Goal: Transaction & Acquisition: Purchase product/service

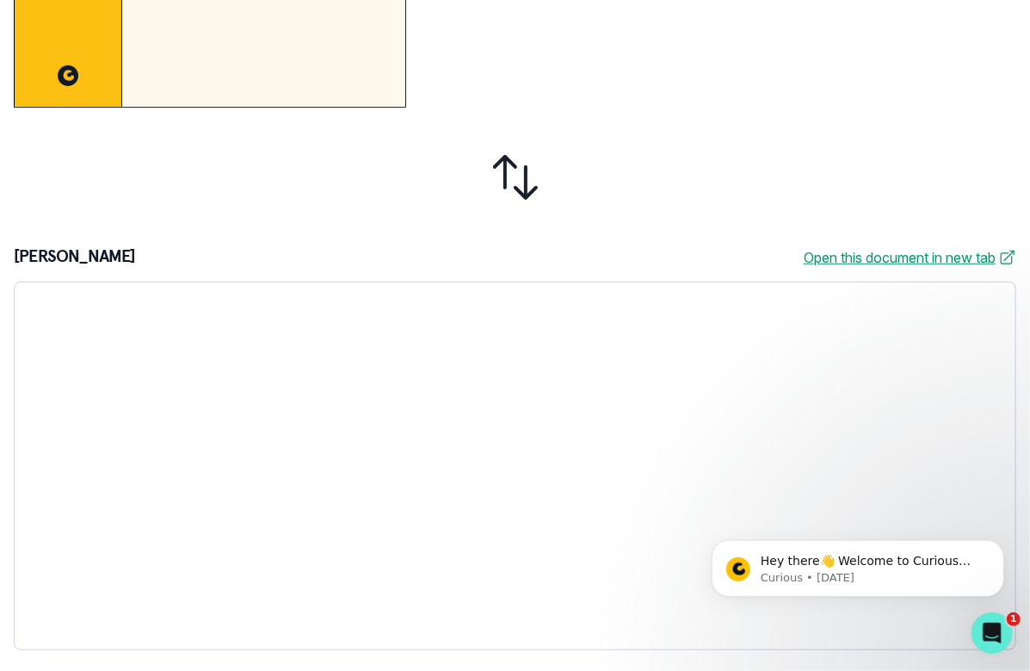
drag, startPoint x: 1011, startPoint y: 633, endPoint x: 1011, endPoint y: 618, distance: 14.6
click at [1011, 616] on body "Hey there👋 Welcome to Curious Cardinals 🙌 Take a look around! If you have any q…" at bounding box center [857, 563] width 331 height 107
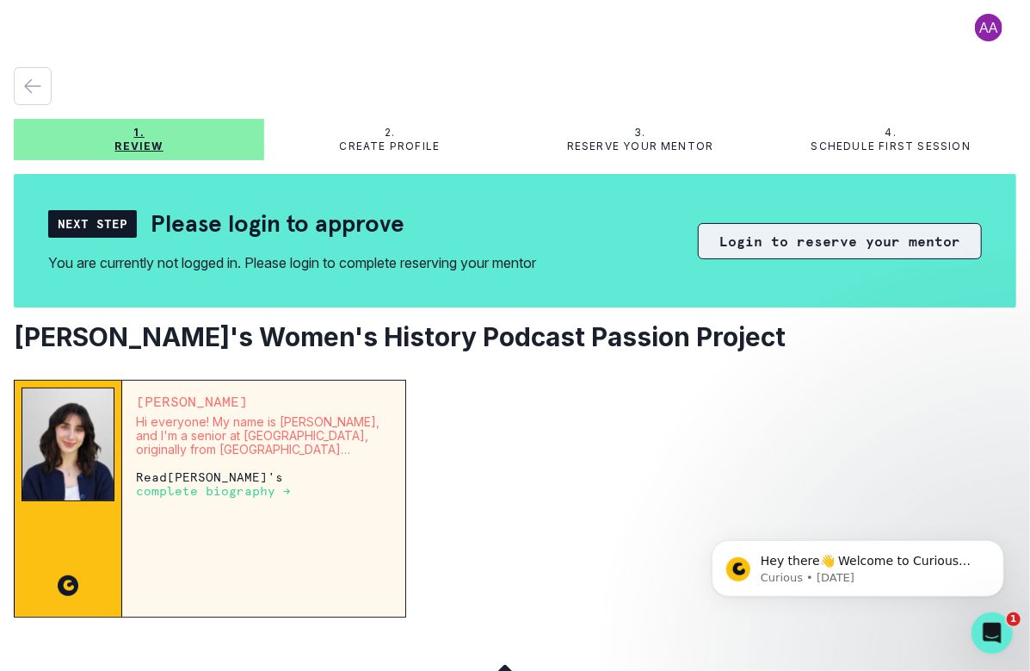
click at [776, 244] on button "Login to reserve your mentor" at bounding box center [840, 241] width 284 height 36
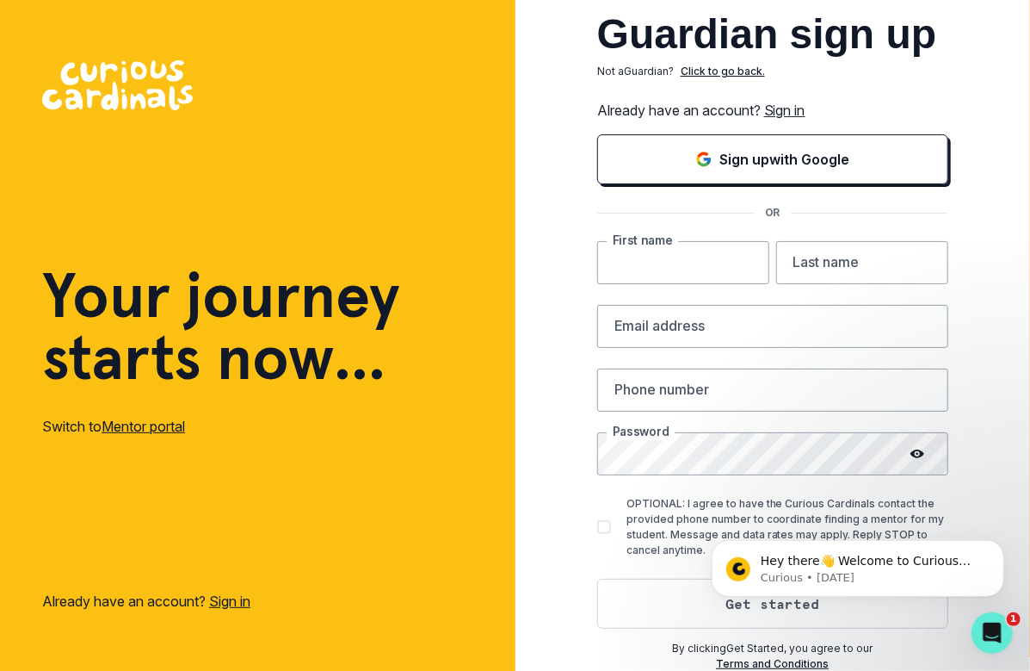
click at [711, 267] on input "text" at bounding box center [683, 262] width 172 height 43
type input "[PERSON_NAME]"
type input "Mehta"
type input "[EMAIL_ADDRESS][DOMAIN_NAME]"
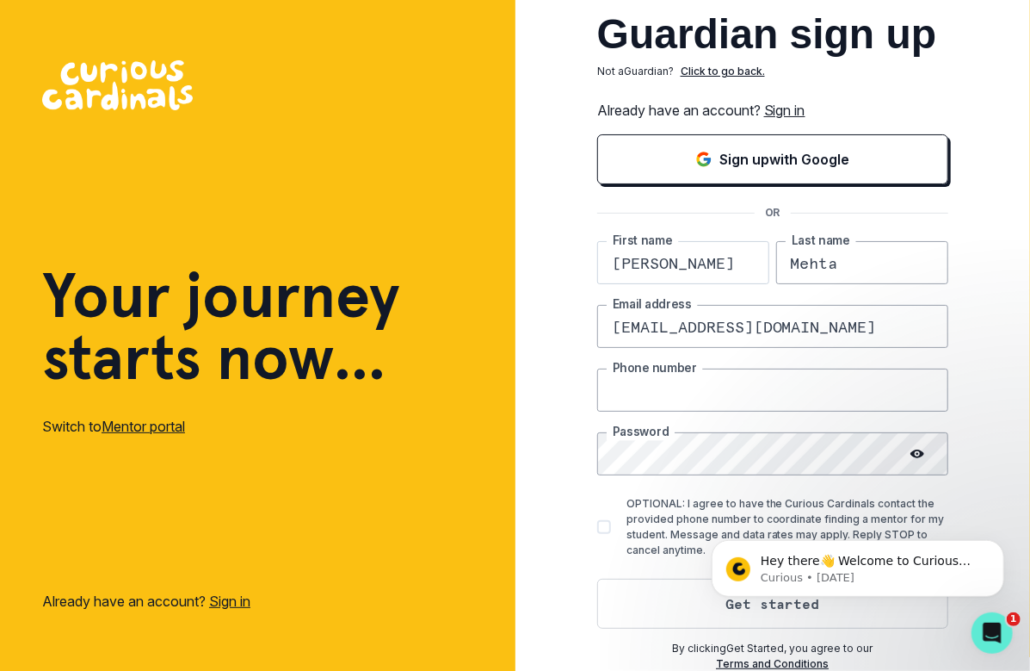
type input "6462980881"
click at [647, 600] on button "Get started" at bounding box center [772, 603] width 351 height 50
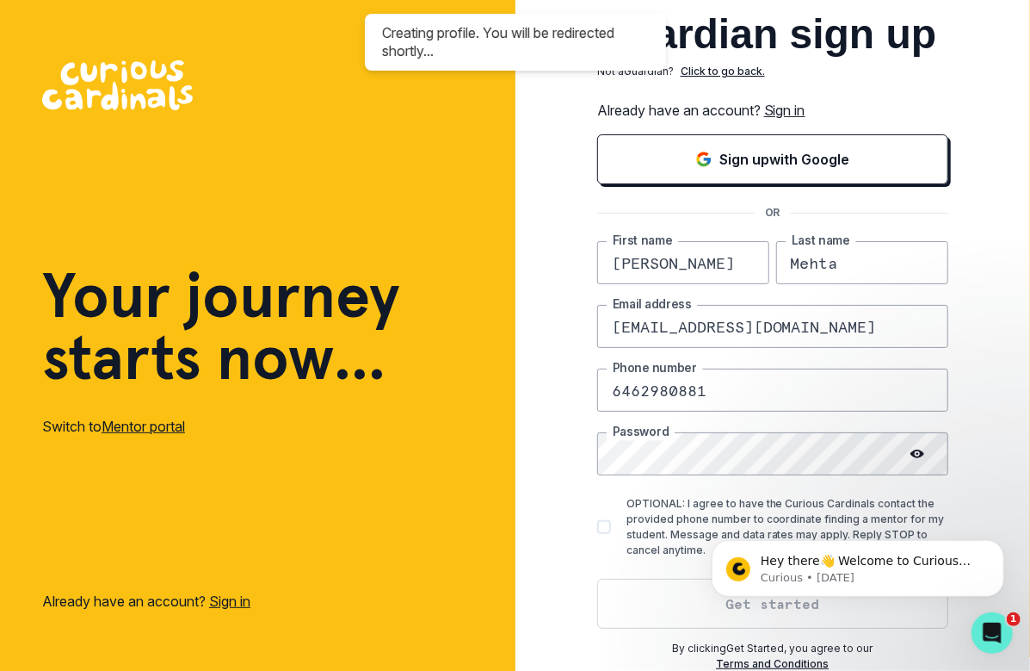
click at [608, 526] on span at bounding box center [604, 527] width 14 height 14
click at [597, 527] on input "OPTIONAL: I agree to have the Curious Cardinals contact the provided phone numb…" at bounding box center [597, 527] width 1 height 1
checkbox input "true"
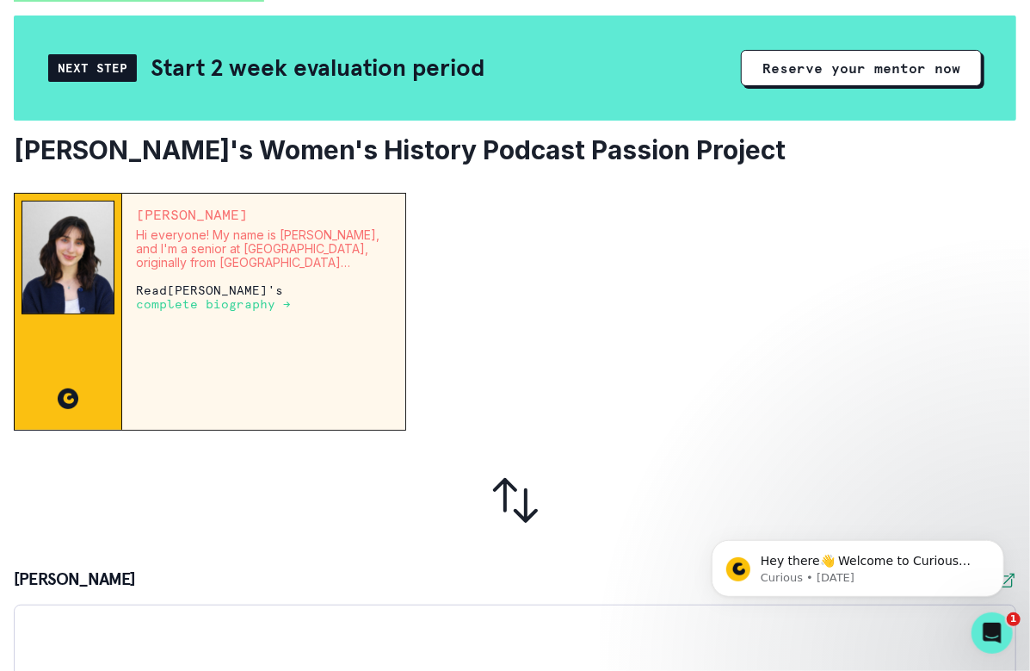
scroll to position [159, 0]
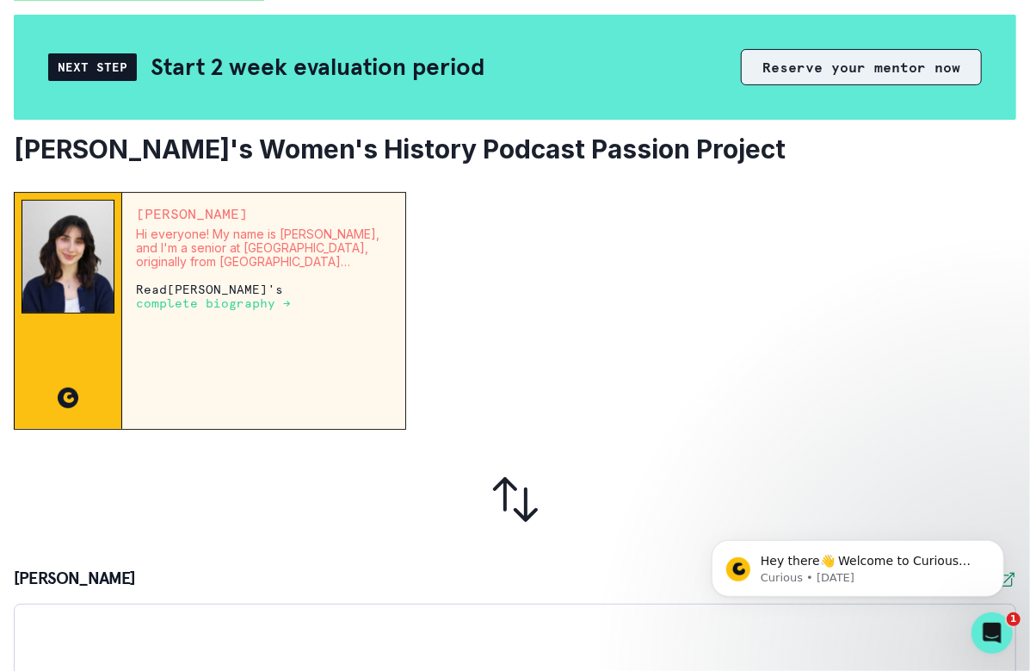
click at [815, 64] on button "Reserve your mentor now" at bounding box center [861, 67] width 241 height 36
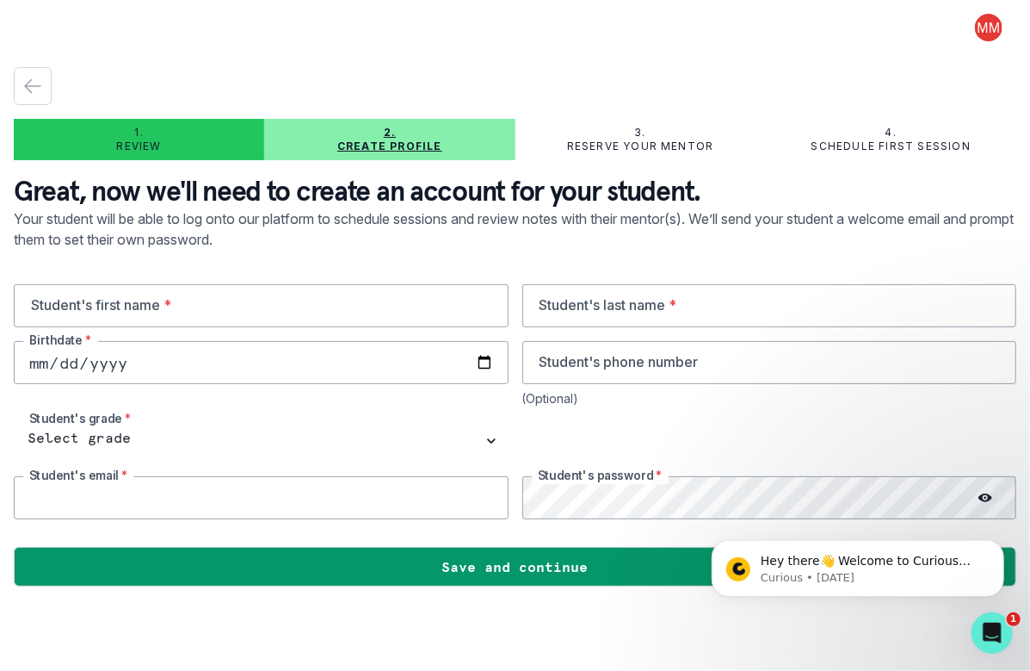
type input "[EMAIL_ADDRESS][DOMAIN_NAME]"
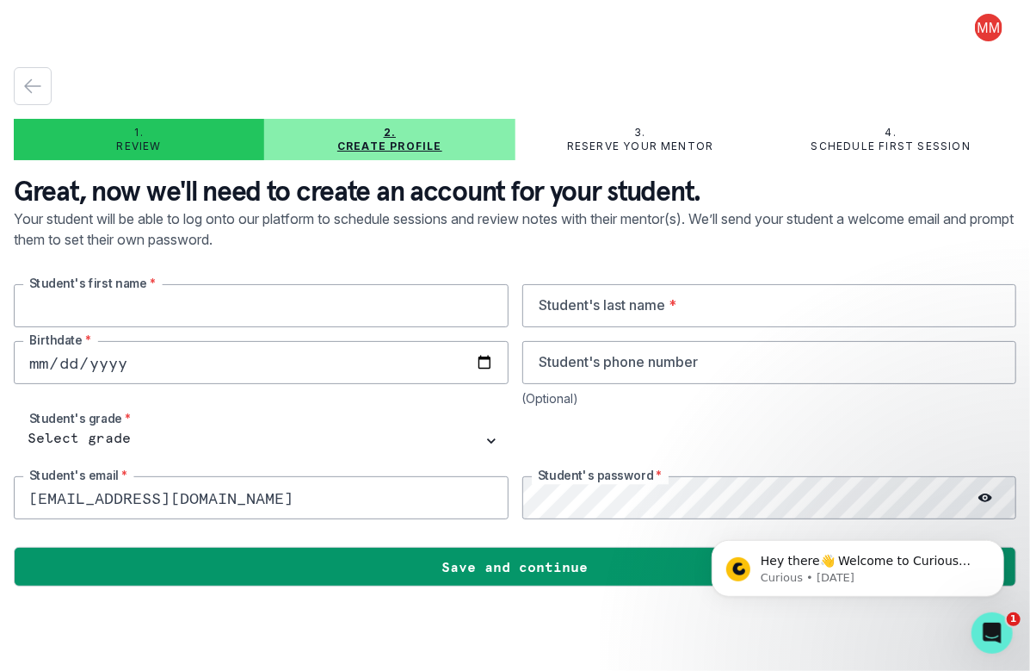
click at [366, 309] on input "text" at bounding box center [261, 305] width 495 height 43
drag, startPoint x: 226, startPoint y: 309, endPoint x: 66, endPoint y: 295, distance: 159.8
click at [66, 295] on input "[PERSON_NAME]" at bounding box center [261, 305] width 495 height 43
type input "[PERSON_NAME]"
click at [632, 300] on input "text" at bounding box center [769, 305] width 495 height 43
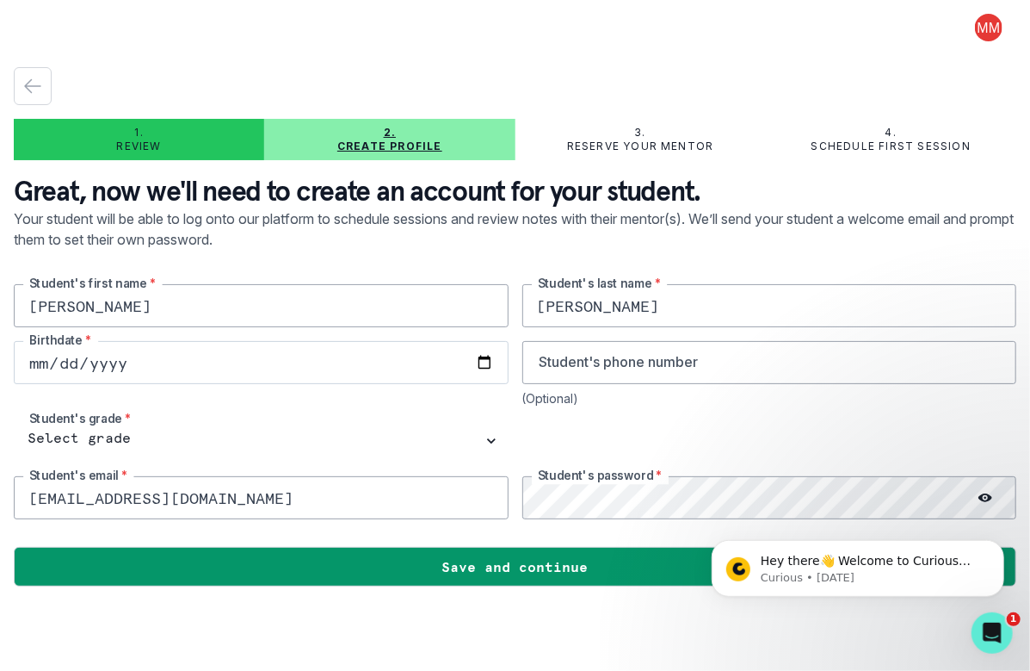
type input "[PERSON_NAME]"
click at [315, 364] on input "date" at bounding box center [261, 362] width 495 height 43
type input "[PHONE_NUMBER]"
type input "[DATE]"
click at [220, 361] on input "[DATE]" at bounding box center [261, 362] width 495 height 43
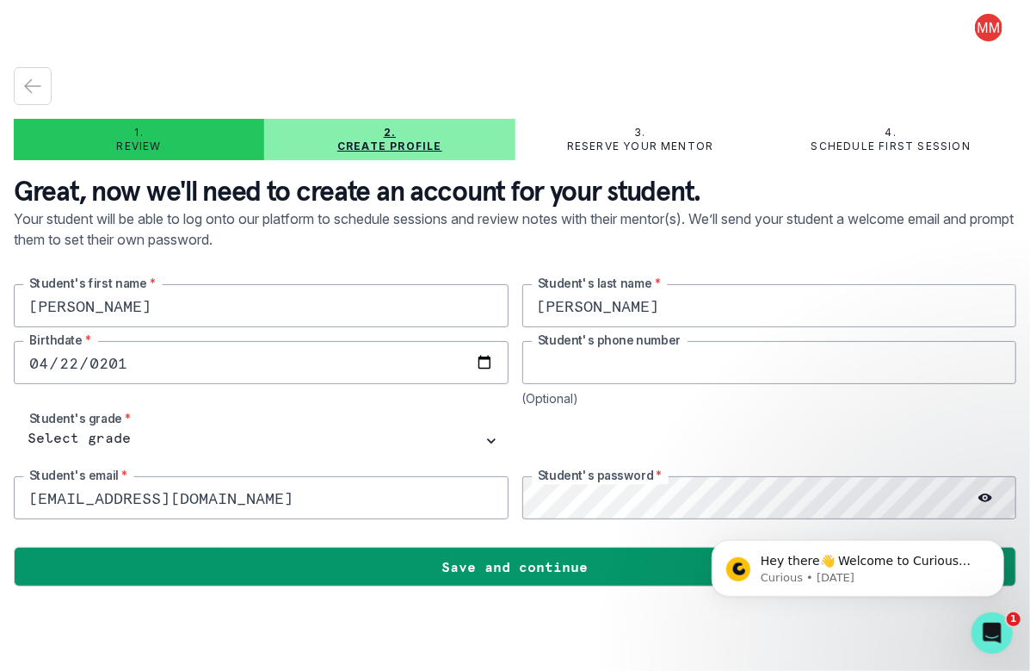
click at [572, 373] on input "tel" at bounding box center [769, 362] width 495 height 43
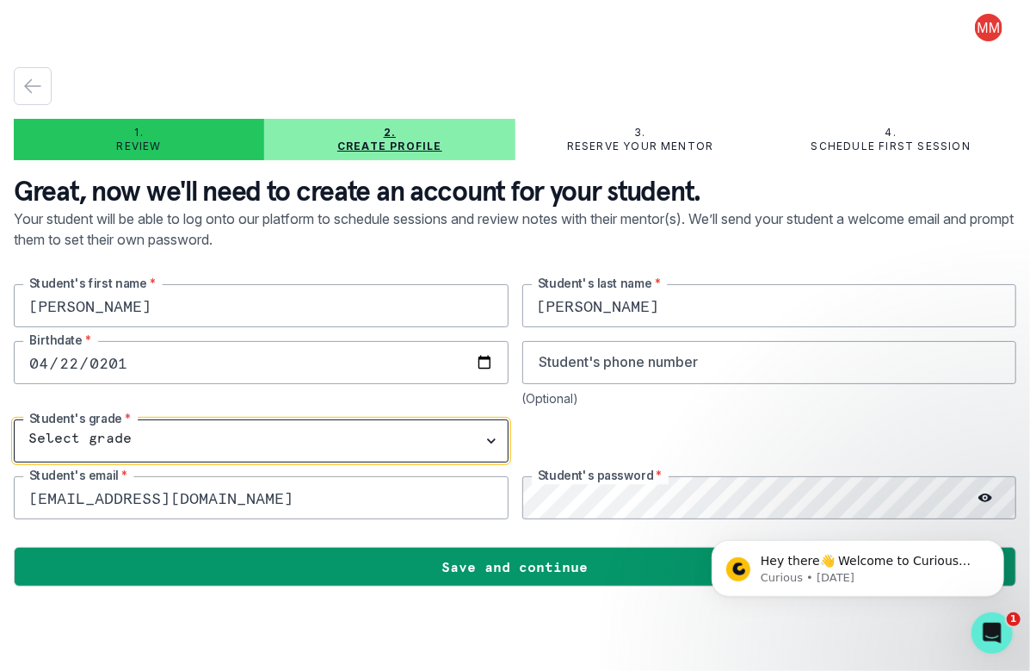
click at [89, 436] on select "Select grade 1st Grade 2nd Grade 3rd Grade 4th Grade 5th Grade 6th Grade 7th Gr…" at bounding box center [261, 440] width 495 height 43
select select "10th Grade"
click at [14, 419] on select "Select grade 1st Grade 2nd Grade 3rd Grade 4th Grade 5th Grade 6th Grade 7th Gr…" at bounding box center [261, 440] width 495 height 43
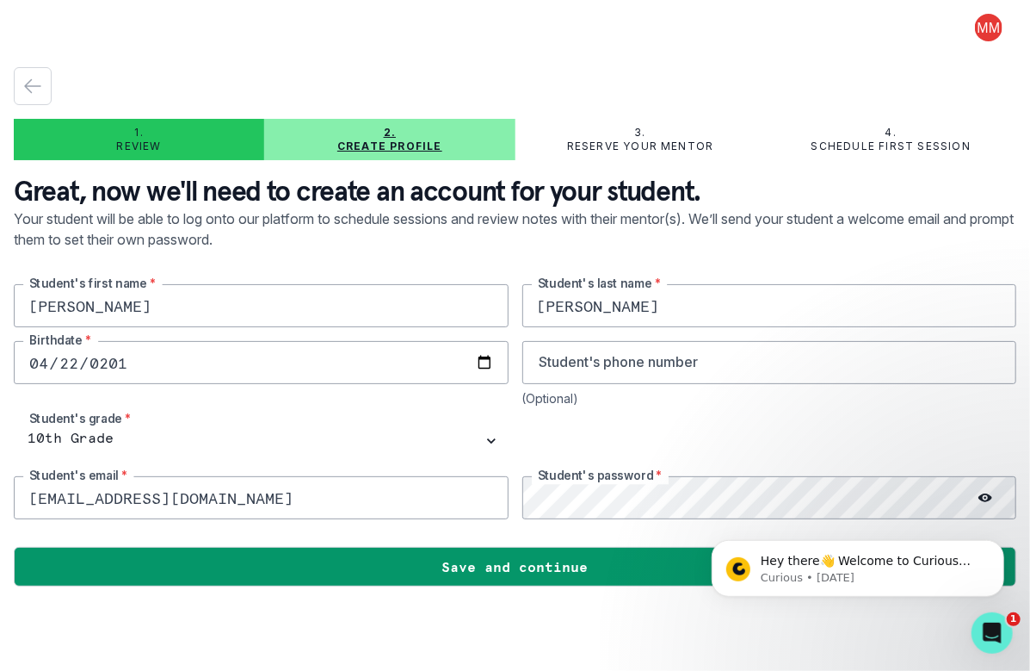
click at [406, 501] on input "[EMAIL_ADDRESS][DOMAIN_NAME]" at bounding box center [261, 497] width 495 height 43
drag, startPoint x: 225, startPoint y: 505, endPoint x: -172, endPoint y: 480, distance: 397.6
click at [0, 480] on html "1. Review 2. Create profile 3. Reserve your mentor 4. Schedule first session Gr…" at bounding box center [515, 335] width 1030 height 671
type input "[EMAIL_ADDRESS][PERSON_NAME][DOMAIN_NAME]"
click at [986, 493] on icon at bounding box center [986, 497] width 14 height 9
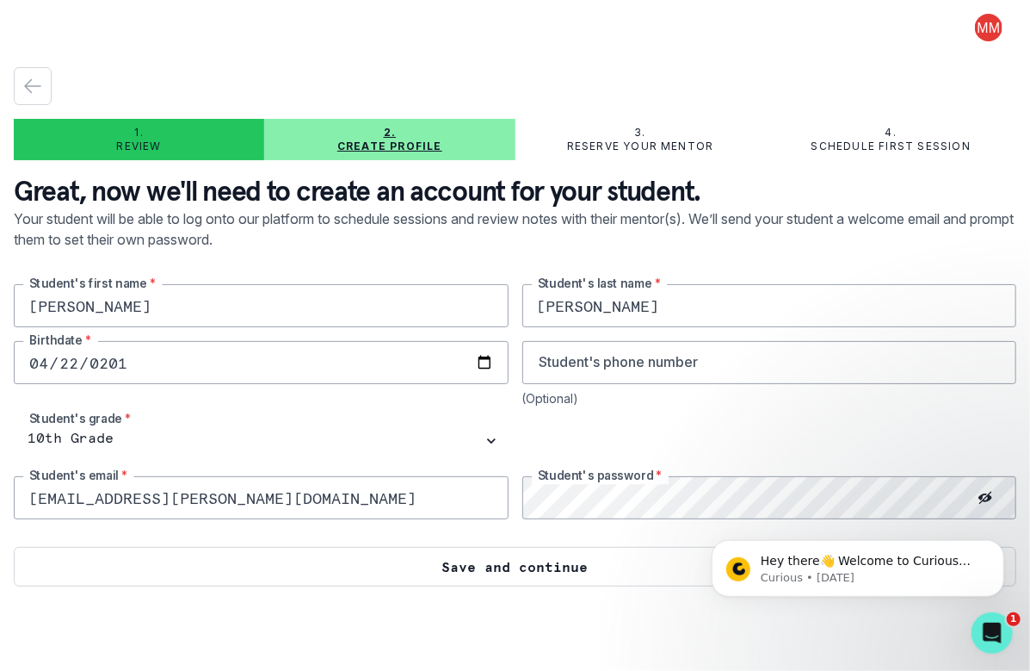
click at [562, 566] on button "Save and continue" at bounding box center [515, 567] width 1003 height 40
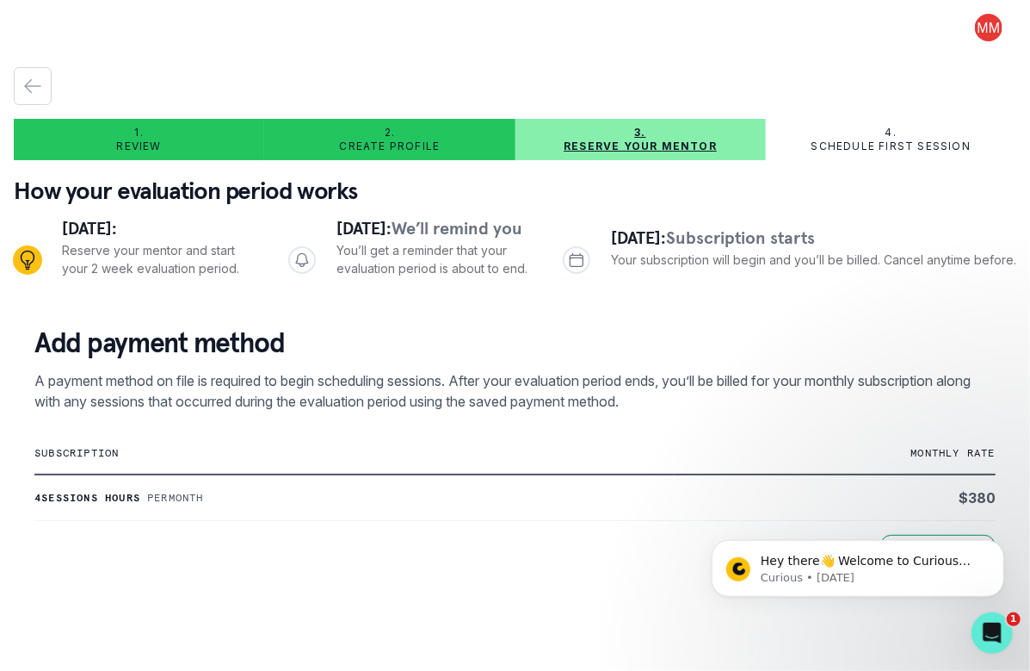
scroll to position [249, 0]
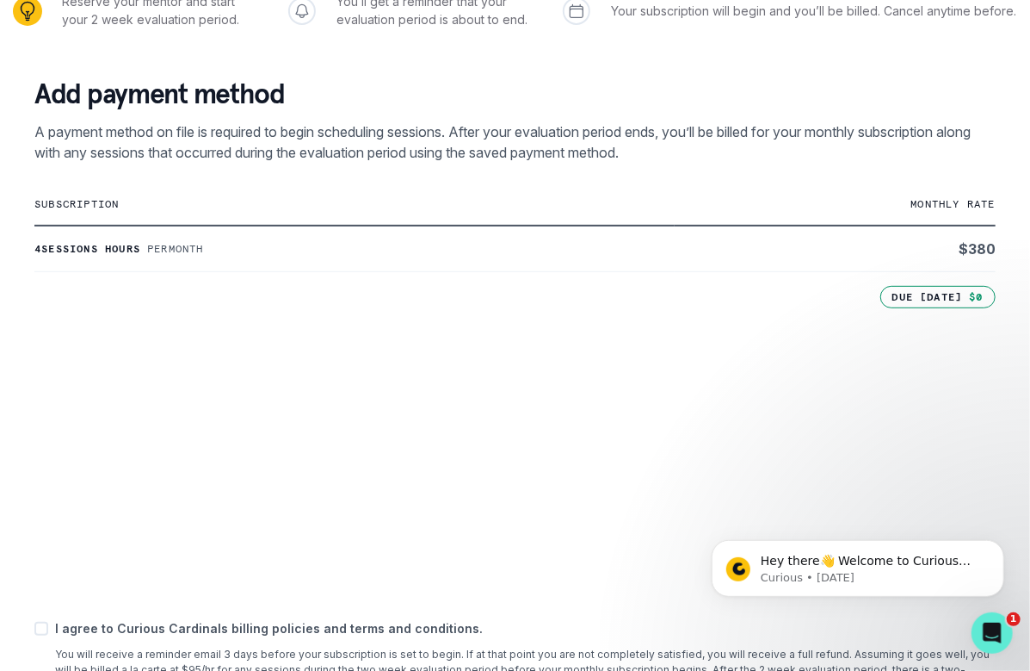
click at [793, 485] on div "Hey there👋 Welcome to Curious Cardinals 🙌 Take a look around! If you have any q…" at bounding box center [857, 487] width 317 height 215
click at [776, 489] on div "Hey there👋 Welcome to Curious Cardinals 🙌 Take a look around! If you have any q…" at bounding box center [857, 487] width 317 height 215
click at [818, 637] on p "I agree to Curious Cardinals billing policies and terms and conditions." at bounding box center [525, 628] width 941 height 18
click at [776, 495] on div "Hey there👋 Welcome to Curious Cardinals 🙌 Take a look around! If you have any q…" at bounding box center [857, 487] width 317 height 215
click at [999, 543] on icon "Dismiss notification" at bounding box center [998, 544] width 6 height 6
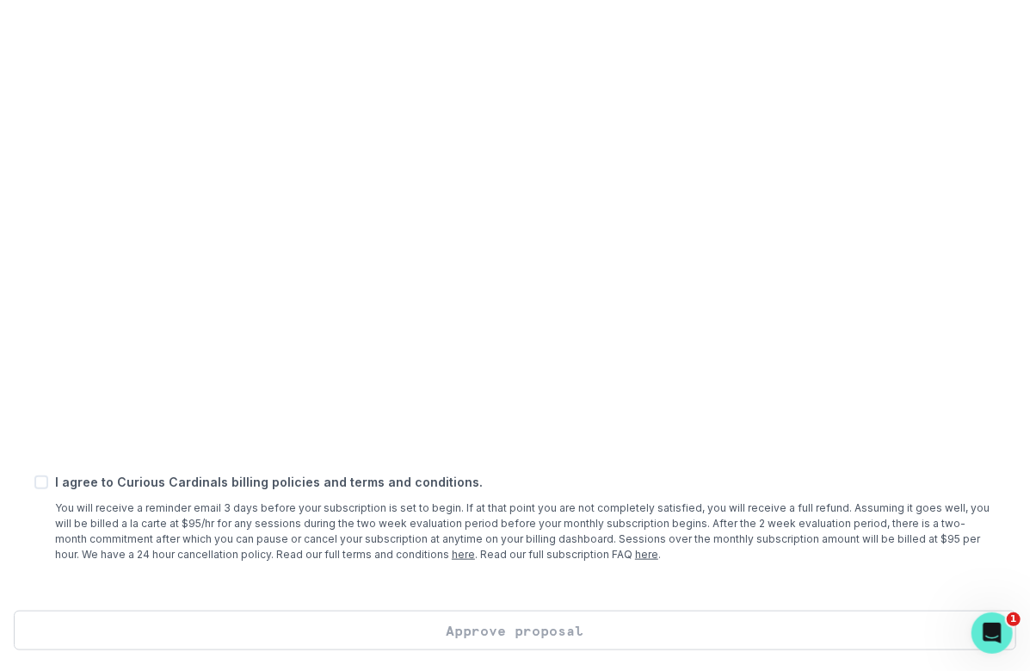
scroll to position [636, 0]
click at [41, 486] on span at bounding box center [41, 482] width 14 height 14
click at [34, 482] on input "checkbox" at bounding box center [34, 481] width 1 height 1
checkbox input "true"
click at [561, 630] on button "Approve proposal" at bounding box center [515, 630] width 1003 height 40
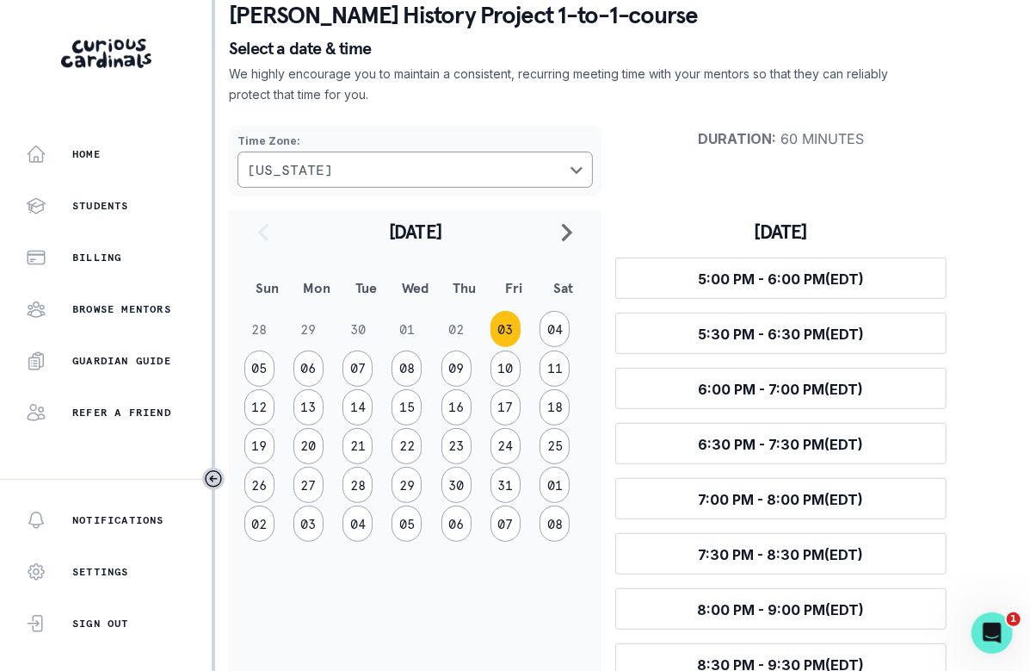
scroll to position [178, 0]
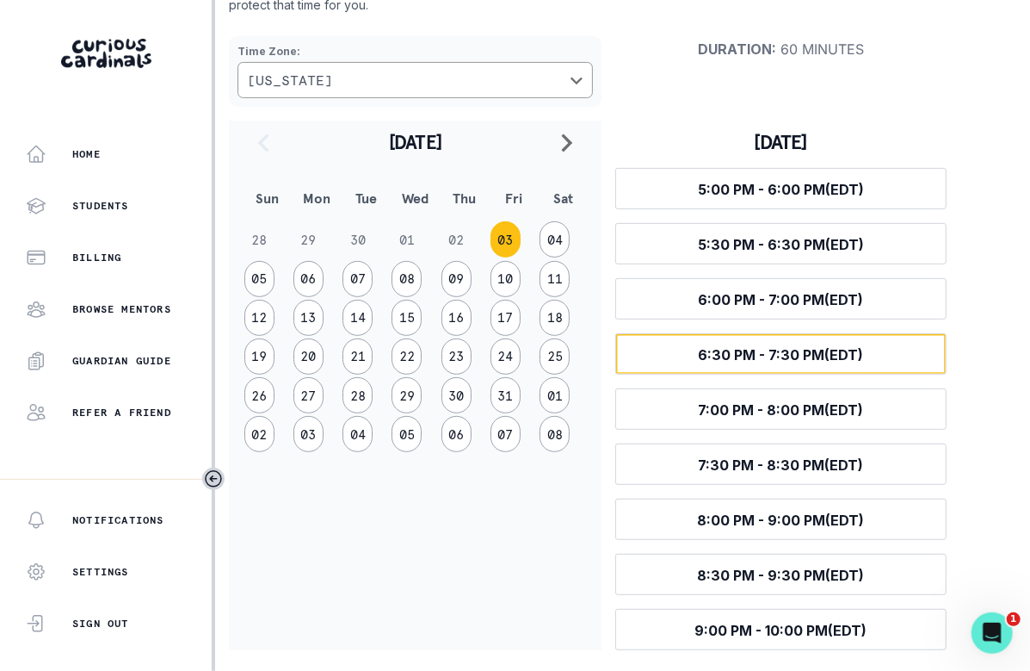
click at [795, 352] on span "6:30 PM - 7:30 PM (EDT)" at bounding box center [781, 354] width 165 height 17
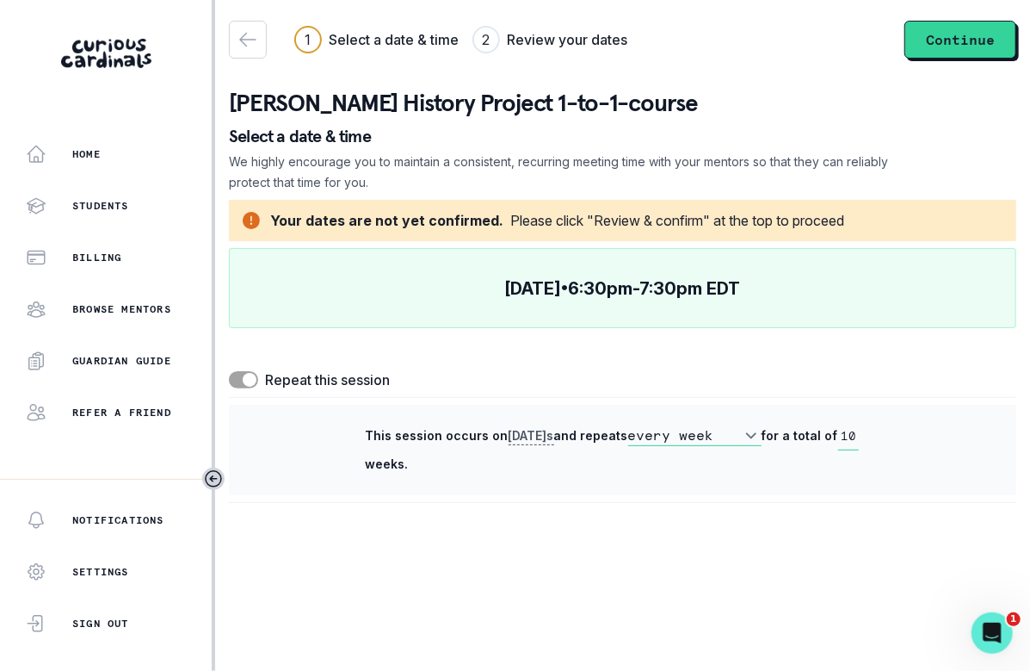
scroll to position [0, 0]
click at [938, 35] on button "Continue" at bounding box center [961, 40] width 112 height 38
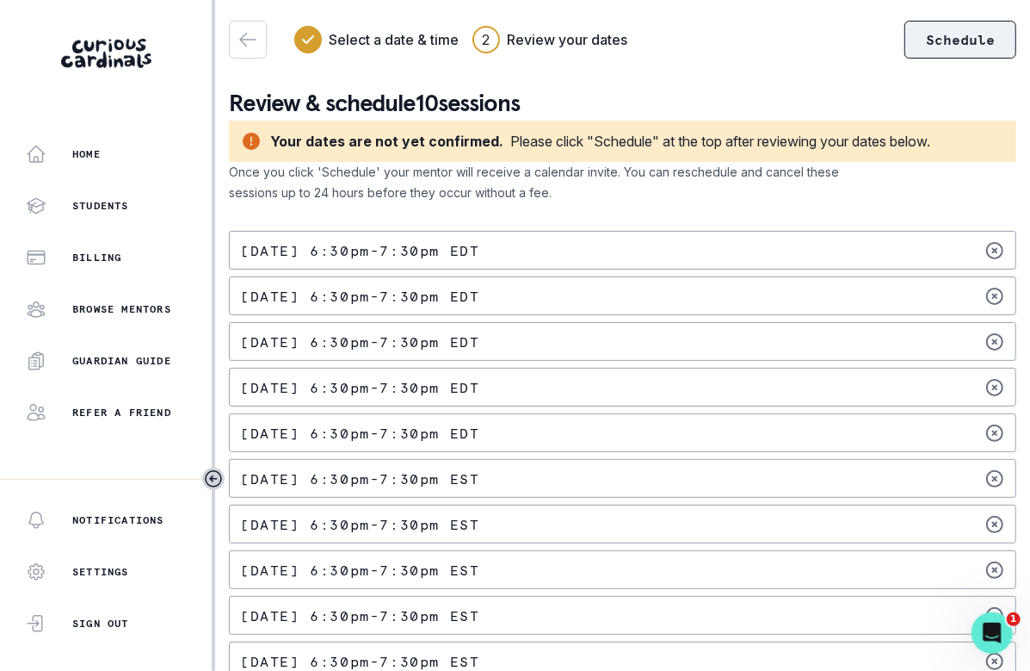
click at [926, 35] on button "Schedule" at bounding box center [961, 40] width 112 height 38
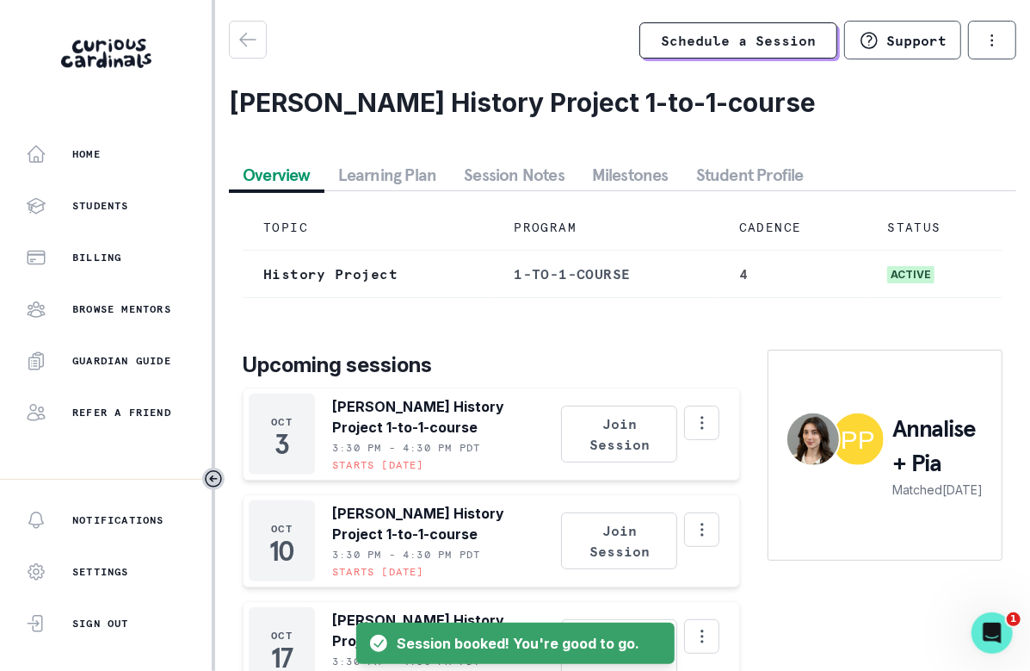
scroll to position [127, 0]
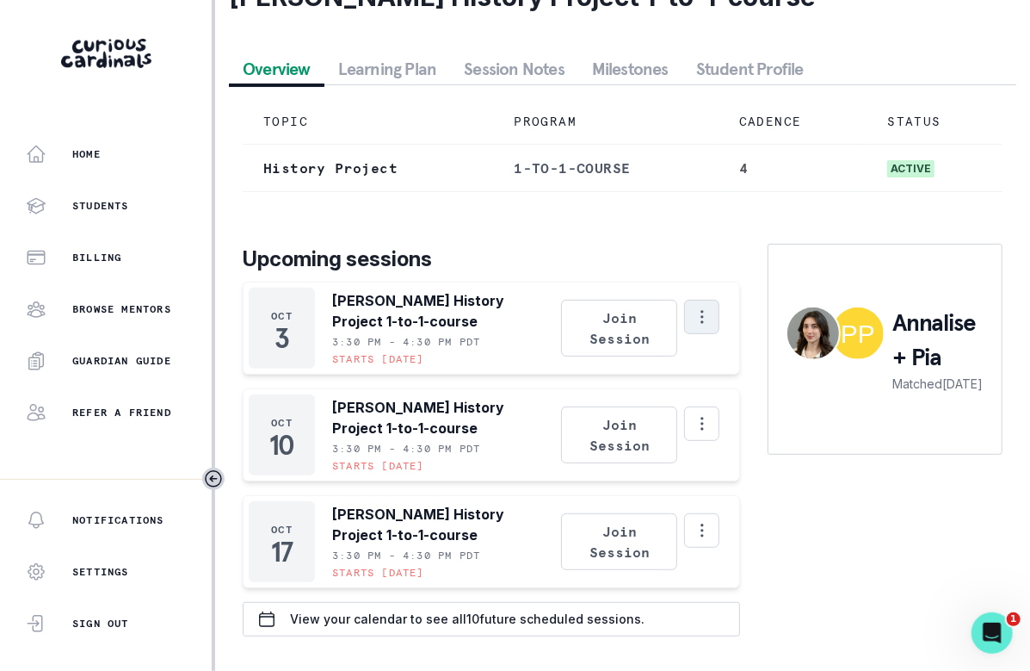
click at [693, 322] on icon "Options" at bounding box center [702, 316] width 19 height 19
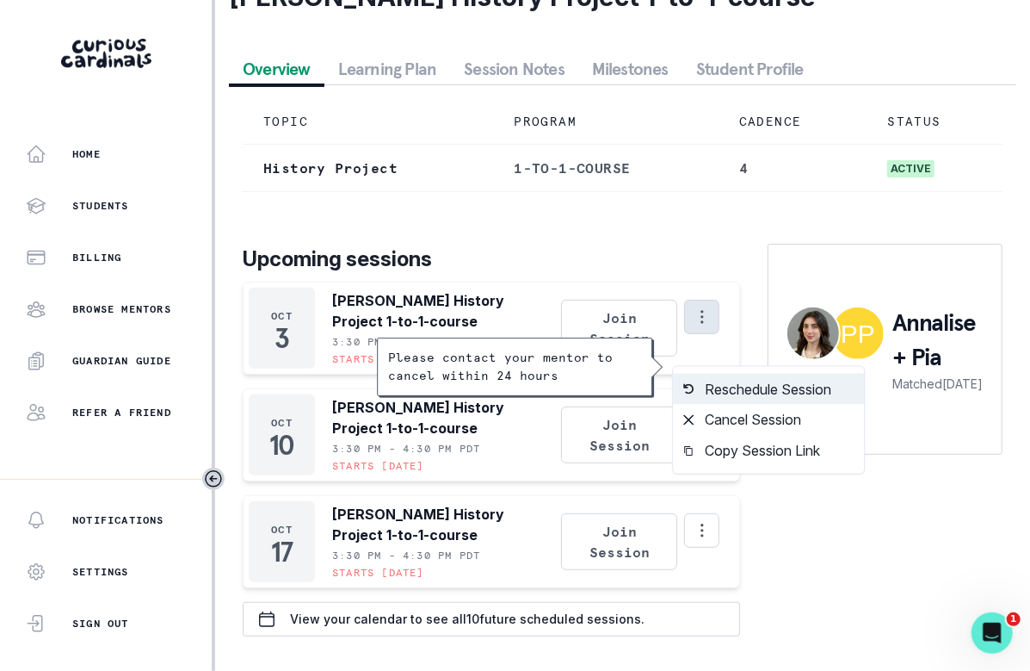
click at [704, 374] on button "Reschedule Session" at bounding box center [768, 389] width 191 height 31
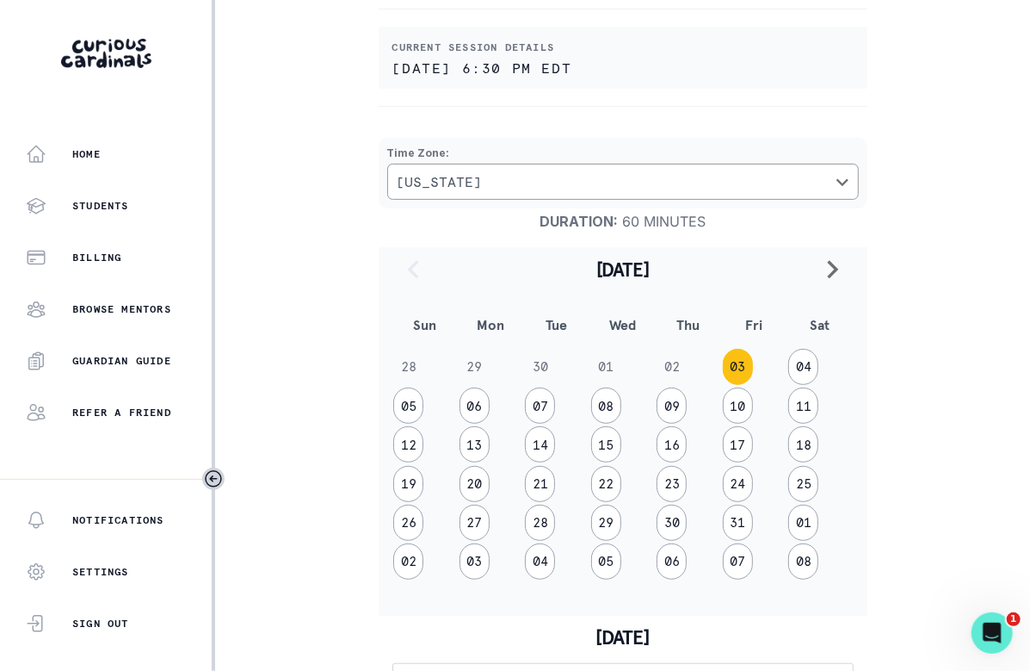
scroll to position [172, 0]
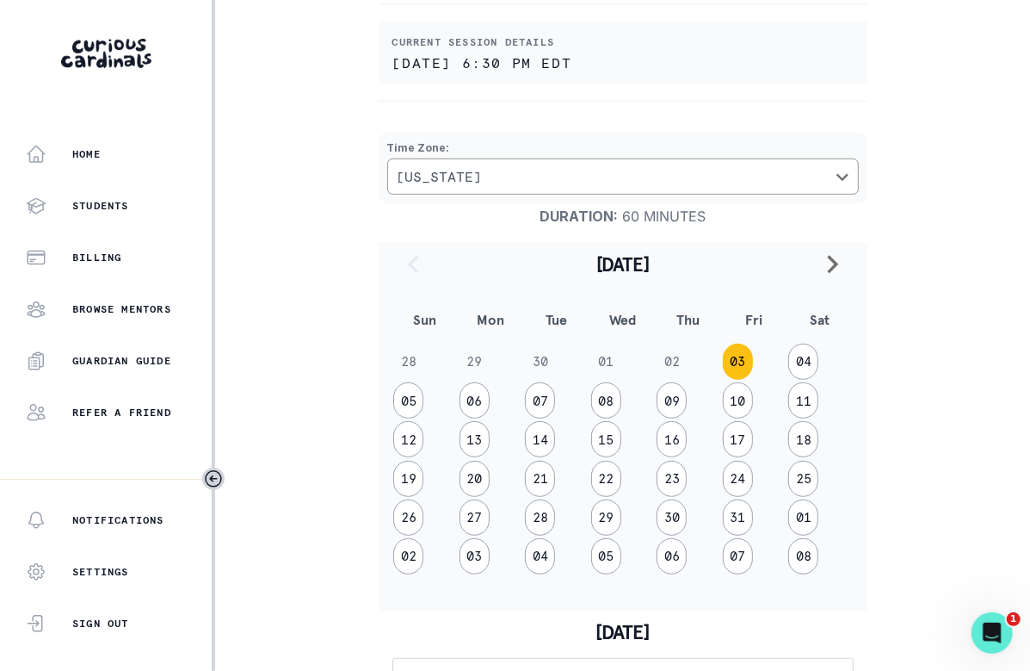
click at [733, 358] on button "03" at bounding box center [738, 361] width 30 height 36
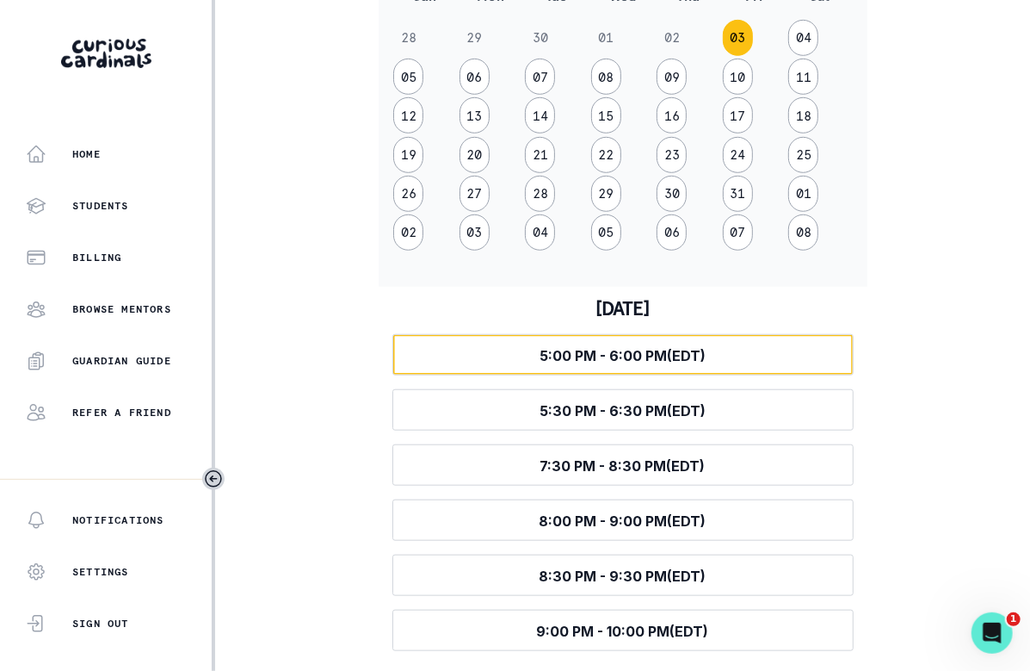
scroll to position [497, 0]
click at [705, 345] on button "Select time 5:00 PM - 6:00 PM (EDT)" at bounding box center [623, 353] width 461 height 41
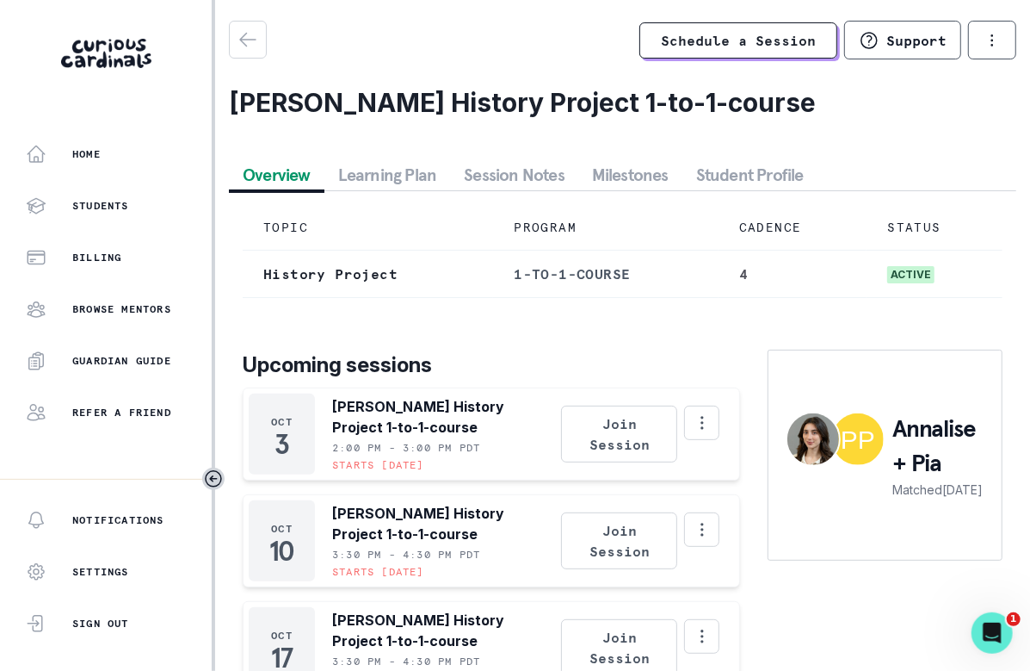
scroll to position [127, 0]
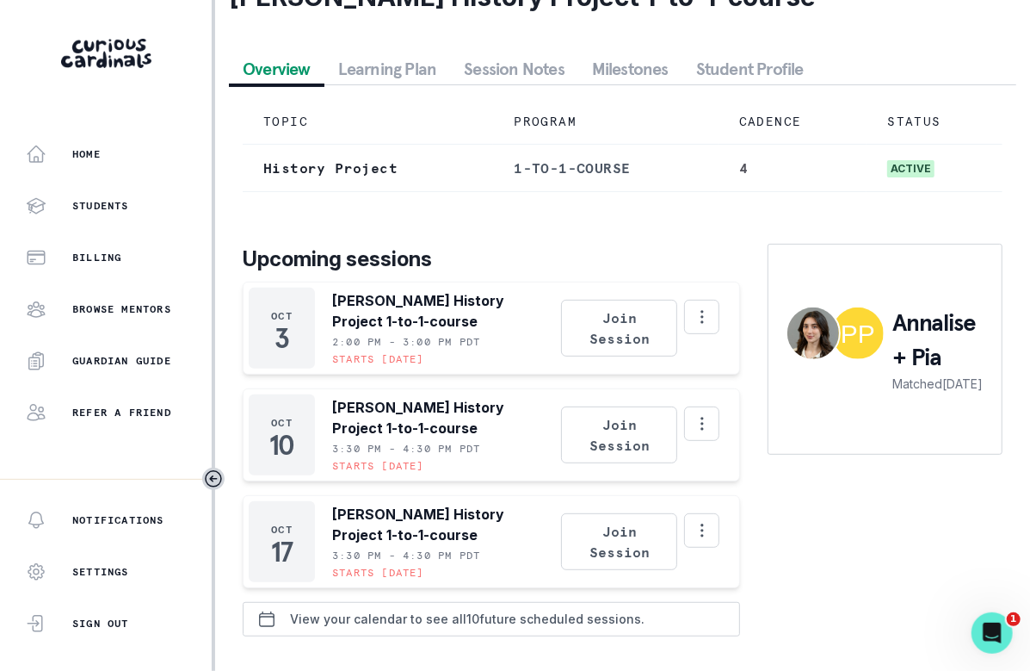
click at [563, 610] on div "View your calendar to see all 10 future scheduled sessions." at bounding box center [444, 619] width 401 height 33
